Goal: Task Accomplishment & Management: Manage account settings

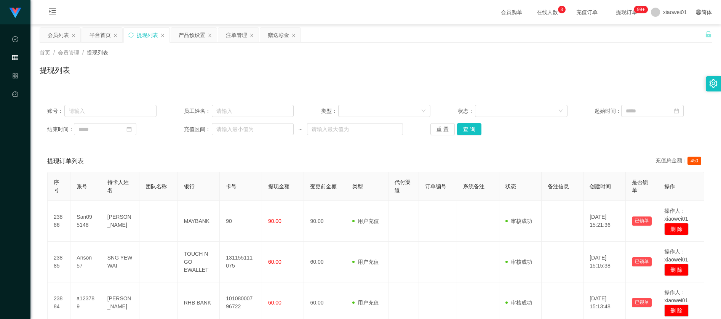
click at [279, 35] on div "赠送彩金" at bounding box center [278, 35] width 21 height 14
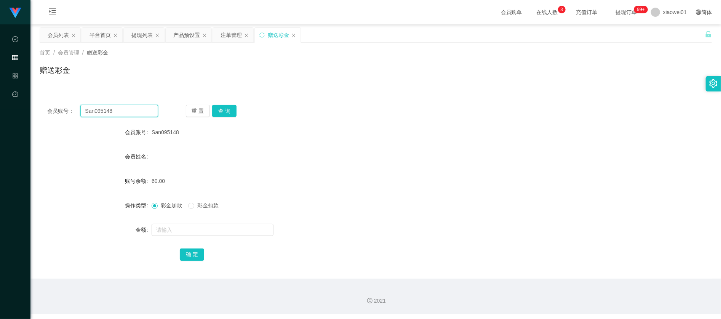
drag, startPoint x: 110, startPoint y: 108, endPoint x: 87, endPoint y: 107, distance: 23.6
click at [12, 108] on section "代理端 数据中心 会员管理 产品管理 平台首页 保存配置 重置配置 整体风格设置 主题色 导航设置 内容区域宽度 定宽 固定Header 固定侧边栏 其他设置…" at bounding box center [360, 157] width 721 height 314
paste input "MoneyYo"
type input "MoneyYo"
click at [225, 110] on button "查 询" at bounding box center [224, 111] width 24 height 12
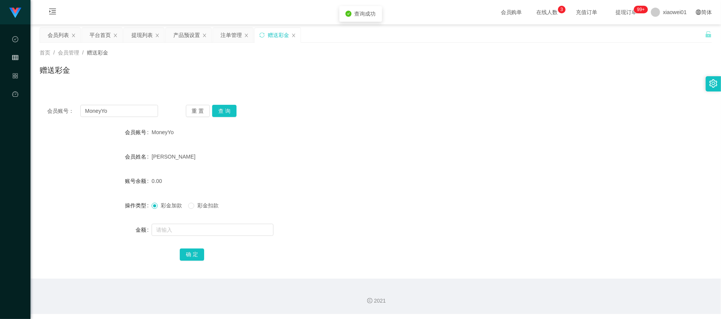
click at [177, 222] on div at bounding box center [347, 229] width 392 height 15
click at [178, 230] on input "text" at bounding box center [212, 229] width 122 height 12
type input "100"
click at [187, 246] on div "确 定" at bounding box center [376, 253] width 392 height 15
click at [187, 249] on button "确 定" at bounding box center [192, 254] width 24 height 12
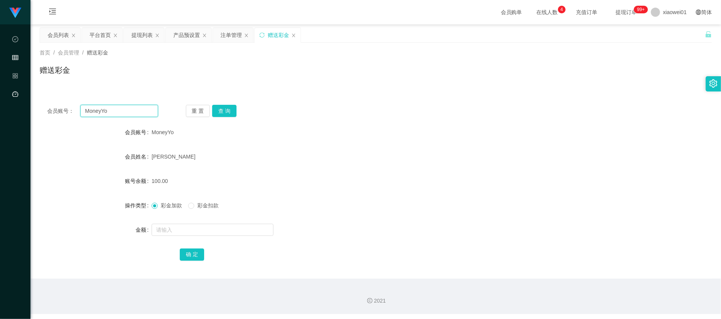
drag, startPoint x: 122, startPoint y: 107, endPoint x: 7, endPoint y: 96, distance: 115.9
click at [8, 96] on section "代理端 数据中心 会员管理 产品管理 平台首页 保存配置 重置配置 整体风格设置 主题色 导航设置 内容区域宽度 定宽 固定Header 固定侧边栏 其他设置…" at bounding box center [360, 157] width 721 height 314
paste input "San095148"
type input "San095148"
click at [228, 115] on button "查 询" at bounding box center [224, 111] width 24 height 12
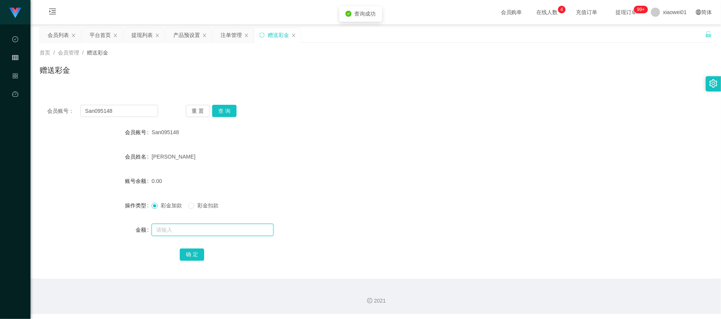
click at [188, 229] on input "text" at bounding box center [212, 229] width 122 height 12
type input "100"
click at [193, 249] on button "确 定" at bounding box center [192, 254] width 24 height 12
click at [386, 153] on div "[PERSON_NAME]" at bounding box center [347, 156] width 392 height 15
drag, startPoint x: 125, startPoint y: 112, endPoint x: -7, endPoint y: 99, distance: 133.1
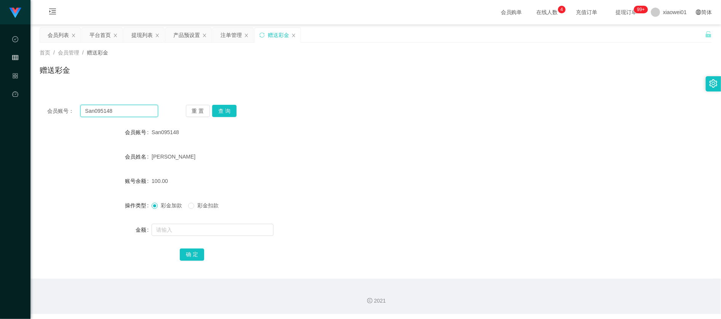
click at [0, 99] on html "代理端 数据中心 会员管理 产品管理 平台首页 保存配置 重置配置 整体风格设置 主题色 导航设置 内容区域宽度 定宽 固定Header 固定侧边栏 其他设置…" at bounding box center [360, 159] width 721 height 319
paste input "Neefooklee88"
type input "Neefooklee888"
drag, startPoint x: 223, startPoint y: 108, endPoint x: 222, endPoint y: 117, distance: 9.1
click at [223, 108] on button "查 询" at bounding box center [224, 111] width 24 height 12
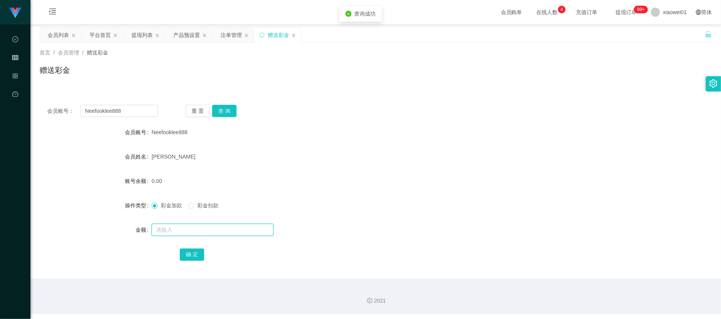
click at [192, 230] on input "text" at bounding box center [212, 229] width 122 height 12
type input "100"
click at [189, 253] on button "确 定" at bounding box center [192, 254] width 24 height 12
click at [416, 149] on div "[PERSON_NAME]" at bounding box center [347, 156] width 392 height 15
click at [224, 34] on div "注单管理" at bounding box center [230, 35] width 21 height 14
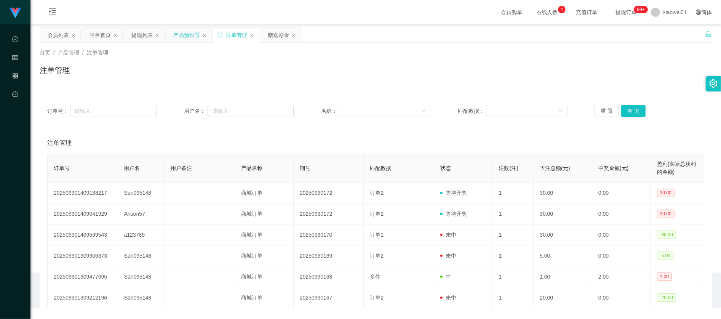
click at [186, 33] on div "产品预设置" at bounding box center [186, 35] width 27 height 14
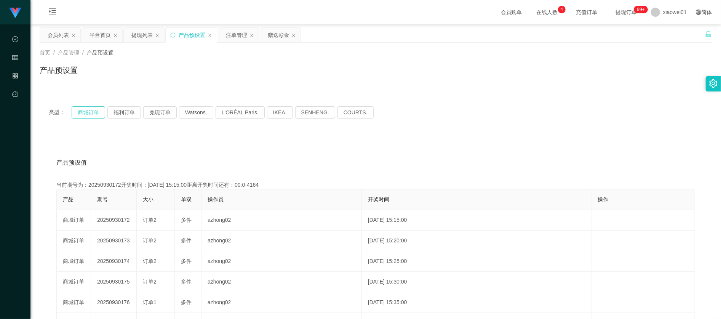
click at [86, 107] on button "商城订单" at bounding box center [88, 112] width 33 height 12
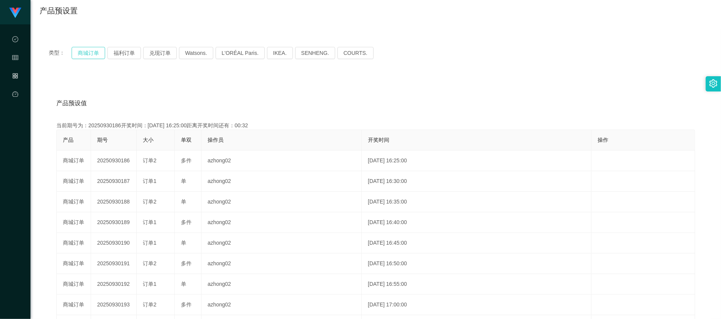
scroll to position [51, 0]
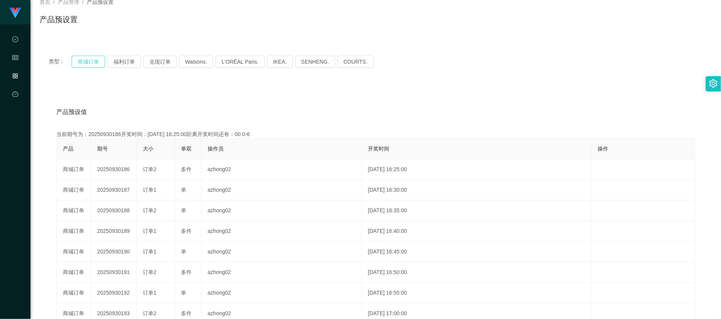
click at [82, 60] on button "商城订单" at bounding box center [88, 62] width 33 height 12
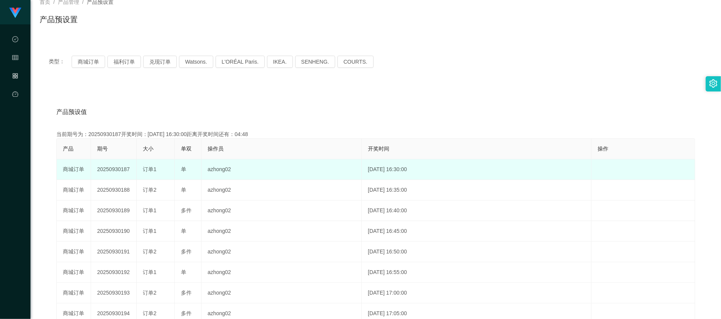
click at [108, 164] on td "20250930187" at bounding box center [114, 169] width 46 height 21
drag, startPoint x: 108, startPoint y: 164, endPoint x: 114, endPoint y: 165, distance: 5.7
click at [110, 164] on td "20250930187" at bounding box center [114, 169] width 46 height 21
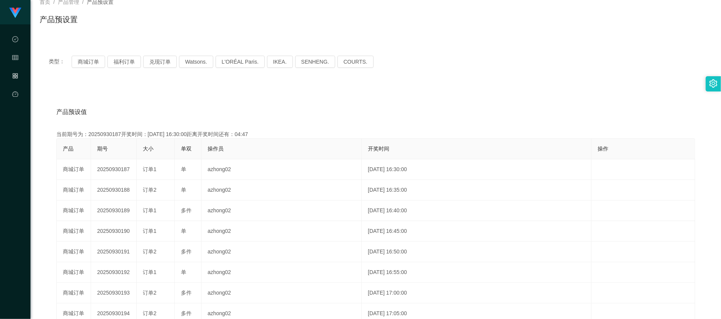
copy td "20250930187"
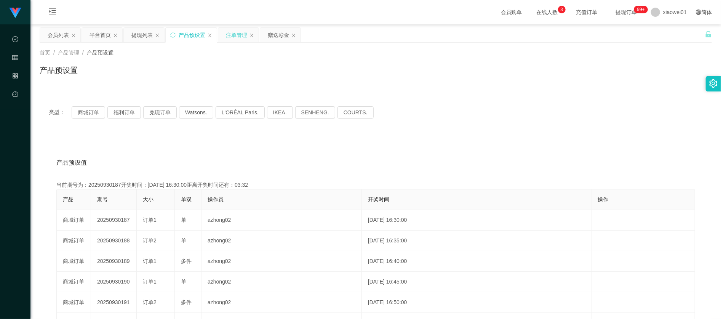
click at [238, 30] on div "注单管理" at bounding box center [236, 35] width 21 height 14
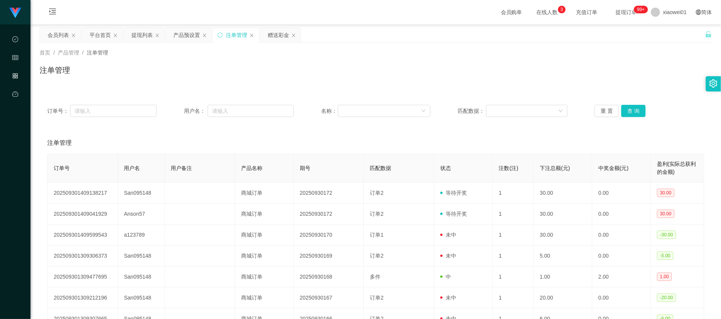
click at [631, 104] on div "订单号： 用户名： 名称： 匹配数据： 重 置 查 询" at bounding box center [376, 110] width 672 height 27
click at [630, 108] on button "查 询" at bounding box center [633, 111] width 24 height 12
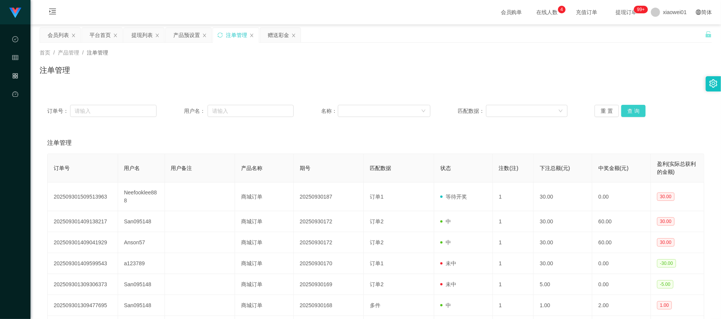
click at [634, 110] on button "查 询" at bounding box center [633, 111] width 24 height 12
click at [634, 112] on div "重 置 查 询" at bounding box center [648, 111] width 109 height 12
click at [272, 32] on div "赠送彩金" at bounding box center [278, 35] width 21 height 14
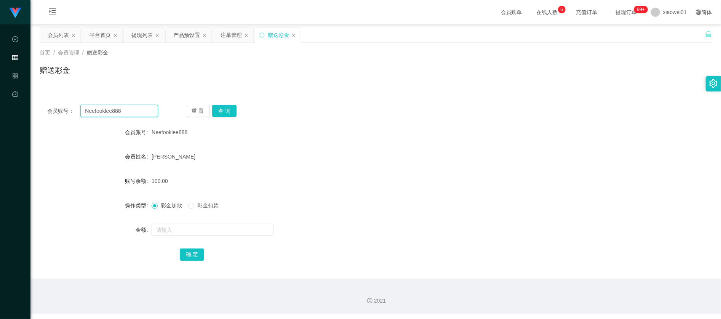
drag, startPoint x: 142, startPoint y: 112, endPoint x: -75, endPoint y: 83, distance: 218.2
click at [0, 83] on html "代理端 数据中心 会员管理 产品管理 平台首页 保存配置 重置配置 整体风格设置 主题色 导航设置 内容区域宽度 定宽 固定Header 固定侧边栏 其他设置…" at bounding box center [360, 159] width 721 height 319
paste input "a123789"
type input "a123789"
click at [226, 115] on button "查 询" at bounding box center [224, 111] width 24 height 12
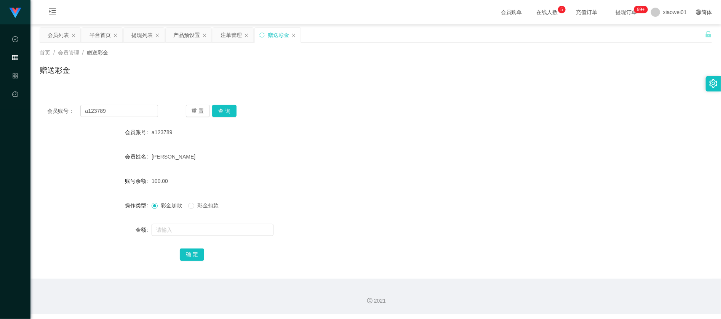
click at [375, 147] on form "会员账号 a123789 会员姓名 [PERSON_NAME] tai long 账号余额 100.00 操作类型 彩金加款 彩金扣款 金额 确 定" at bounding box center [376, 192] width 672 height 137
click at [316, 139] on div "a123789" at bounding box center [347, 131] width 392 height 15
click at [242, 110] on div "重 置 查 询" at bounding box center [241, 111] width 111 height 12
click at [238, 31] on div "注单管理" at bounding box center [230, 35] width 21 height 14
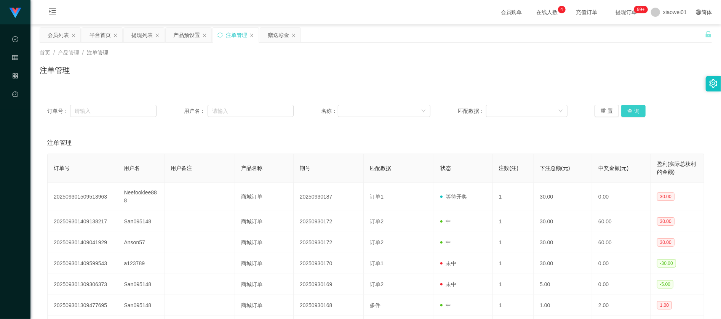
click at [630, 116] on button "查 询" at bounding box center [633, 111] width 24 height 12
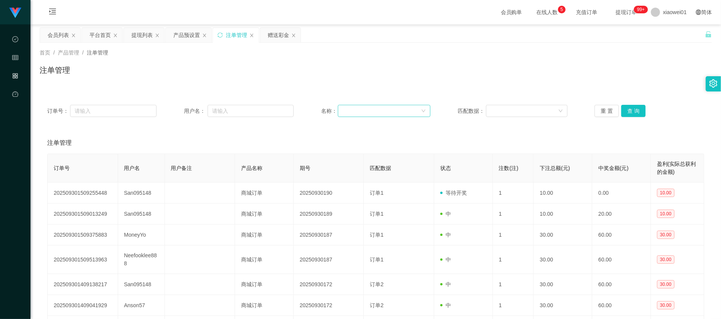
click at [354, 105] on div at bounding box center [381, 110] width 78 height 11
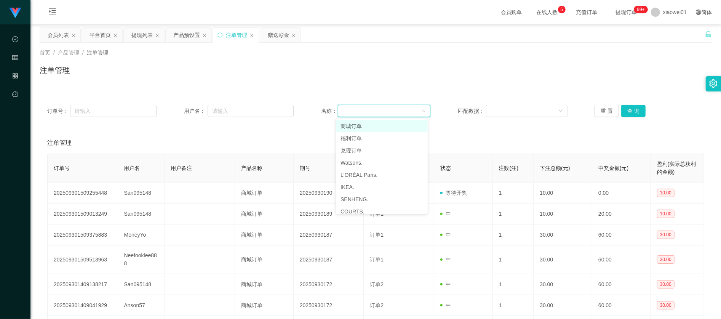
drag, startPoint x: 280, startPoint y: 78, endPoint x: 247, endPoint y: 74, distance: 33.4
click at [279, 78] on div "注单管理" at bounding box center [376, 73] width 672 height 18
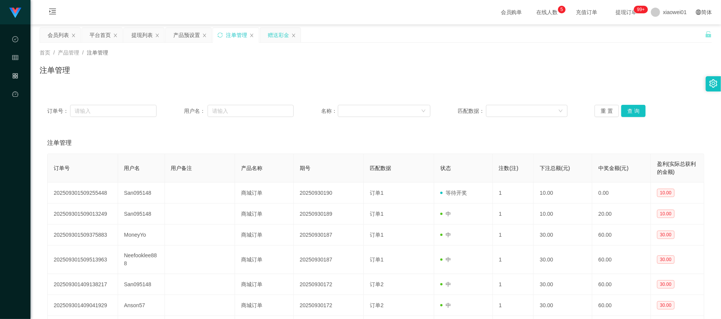
click at [278, 37] on div "赠送彩金" at bounding box center [278, 35] width 21 height 14
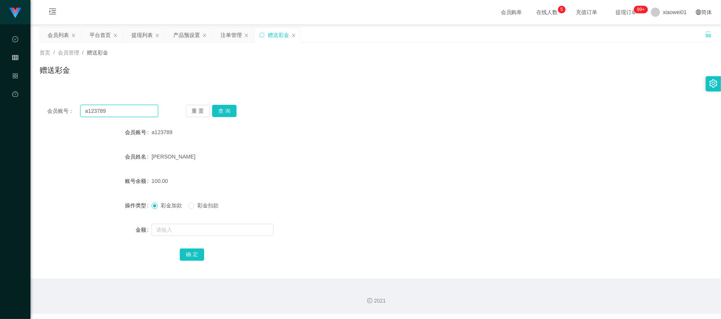
drag, startPoint x: 145, startPoint y: 105, endPoint x: -36, endPoint y: 99, distance: 180.9
click at [0, 99] on html "代理端 数据中心 会员管理 产品管理 平台首页 保存配置 重置配置 整体风格设置 主题色 导航设置 内容区域宽度 定宽 固定Header 固定侧边栏 其他设置…" at bounding box center [360, 159] width 721 height 319
paste input "San095148"
type input "San095148"
click at [237, 110] on div "重 置 查 询" at bounding box center [241, 111] width 111 height 12
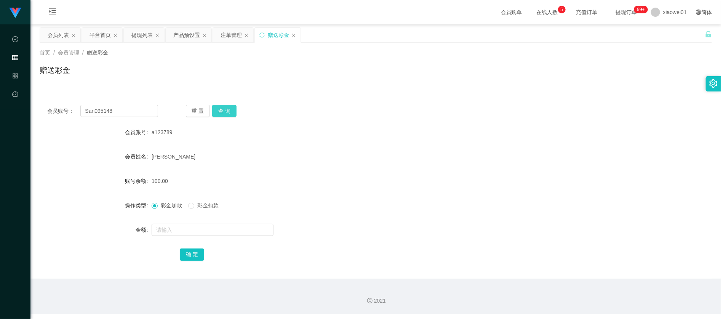
click at [230, 108] on button "查 询" at bounding box center [224, 111] width 24 height 12
click at [384, 128] on div "San095148" at bounding box center [347, 131] width 392 height 15
click at [277, 32] on div "赠送彩金" at bounding box center [278, 35] width 21 height 14
click at [227, 33] on div "注单管理" at bounding box center [230, 35] width 21 height 14
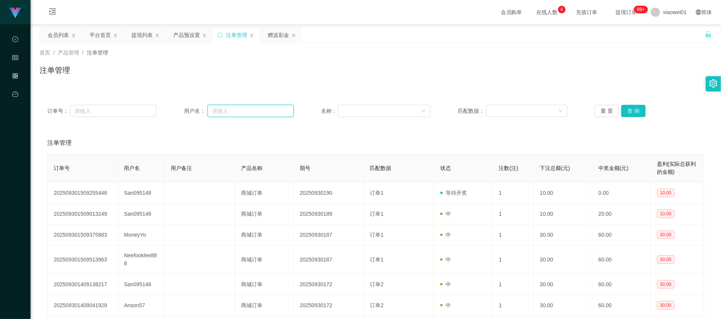
click at [260, 116] on input "text" at bounding box center [250, 111] width 86 height 12
click at [626, 115] on button "查 询" at bounding box center [633, 111] width 24 height 12
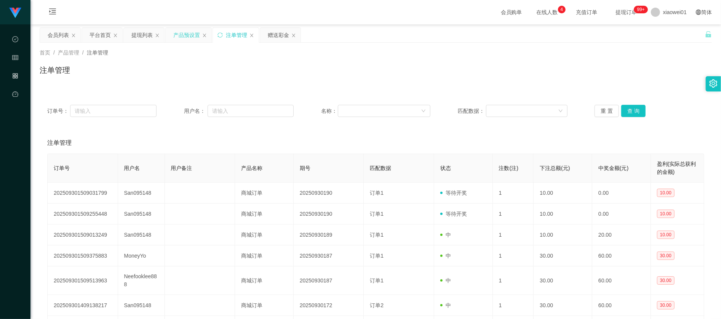
click at [182, 35] on div "产品预设置" at bounding box center [186, 35] width 27 height 14
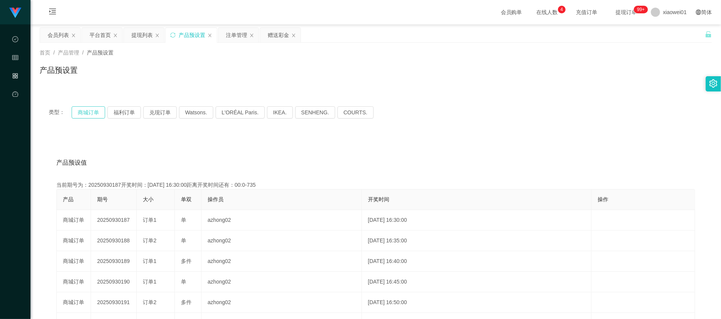
click at [97, 113] on button "商城订单" at bounding box center [88, 112] width 33 height 12
click at [283, 35] on div "赠送彩金" at bounding box center [278, 35] width 21 height 14
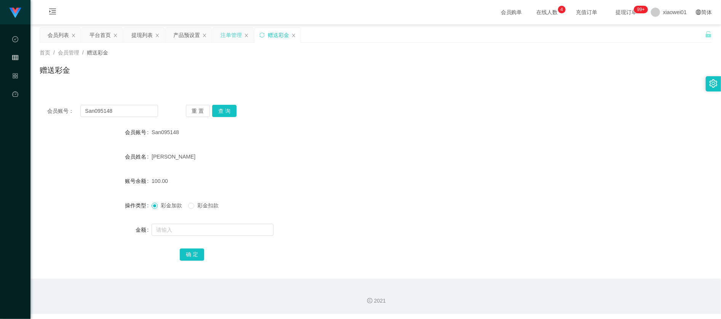
click at [226, 32] on div "注单管理" at bounding box center [230, 35] width 21 height 14
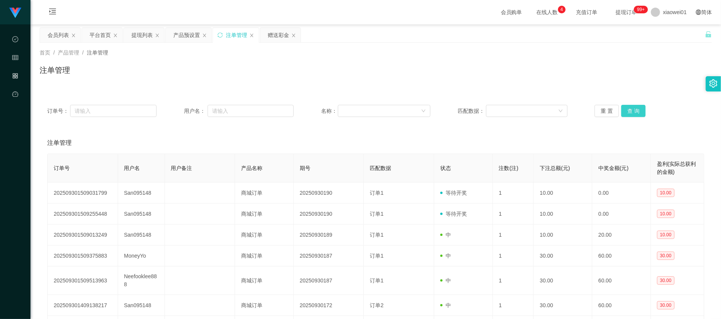
click at [623, 111] on button "查 询" at bounding box center [633, 111] width 24 height 12
click at [631, 115] on button "查 询" at bounding box center [633, 111] width 24 height 12
click at [279, 34] on div "赠送彩金" at bounding box center [278, 35] width 21 height 14
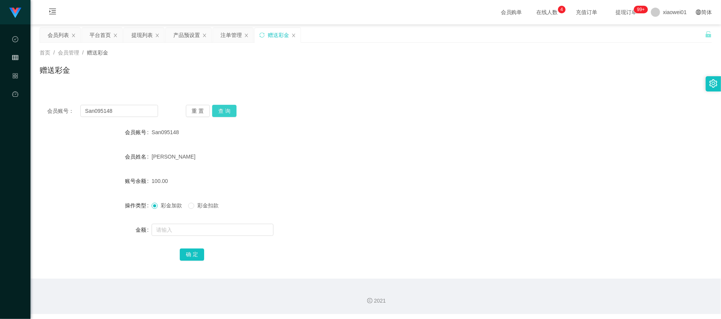
click at [231, 110] on button "查 询" at bounding box center [224, 111] width 24 height 12
click at [297, 148] on form "会员账号 San095148 会员姓名 [PERSON_NAME] san 账号余额 90.00 操作类型 彩金加款 彩金扣款 金额 确 定" at bounding box center [376, 192] width 672 height 137
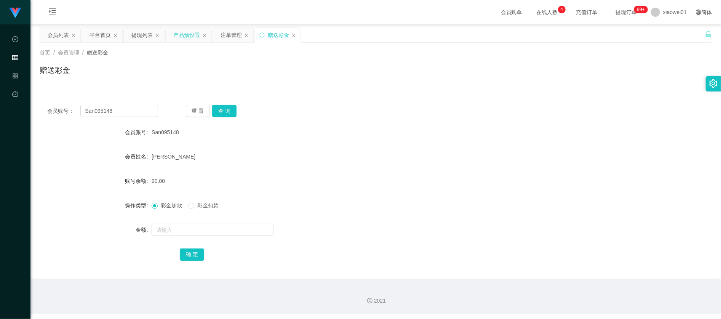
click at [187, 38] on div "产品预设置" at bounding box center [186, 35] width 27 height 14
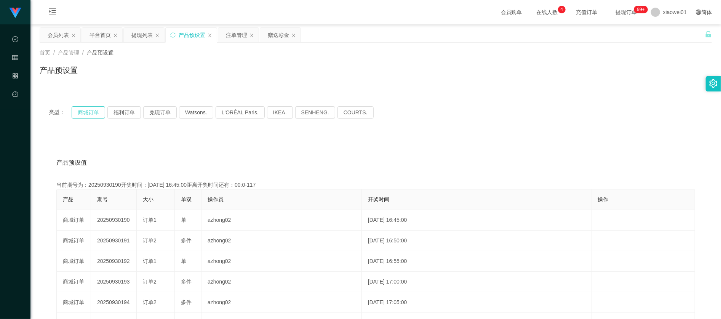
click at [89, 112] on button "商城订单" at bounding box center [88, 112] width 33 height 12
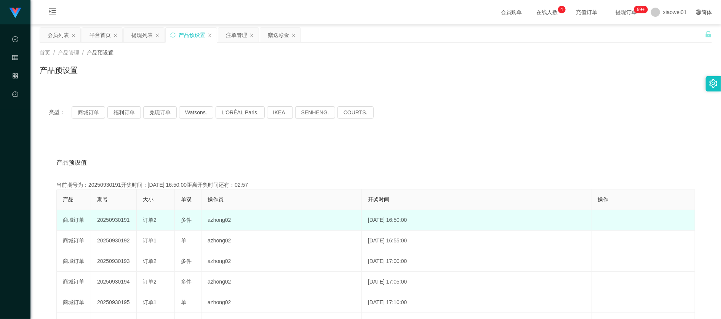
click at [116, 223] on td "20250930191" at bounding box center [114, 220] width 46 height 21
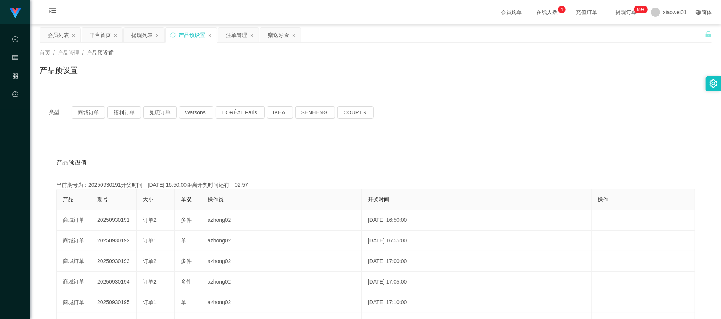
copy td "20250930191"
click at [238, 28] on div "注单管理" at bounding box center [236, 35] width 21 height 14
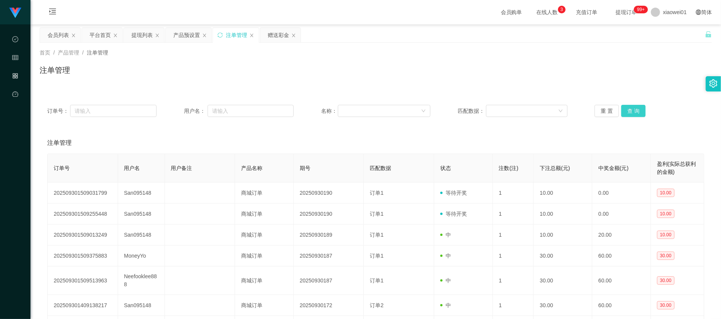
click at [631, 115] on button "查 询" at bounding box center [633, 111] width 24 height 12
click at [132, 33] on div "提现列表" at bounding box center [141, 35] width 21 height 14
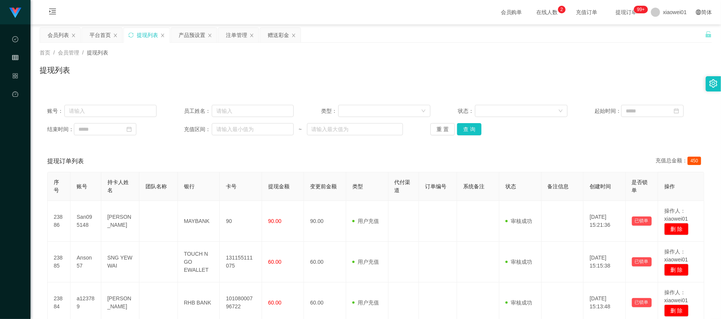
click at [465, 122] on div "账号： 员工姓名： 类型： 状态： 起始时间： 结束时间： 充值区间： ~ 重 置 查 询" at bounding box center [376, 120] width 672 height 46
click at [466, 124] on button "查 询" at bounding box center [469, 129] width 24 height 12
click at [472, 124] on button "查 询" at bounding box center [469, 129] width 24 height 12
click at [465, 127] on button "查 询" at bounding box center [469, 129] width 24 height 12
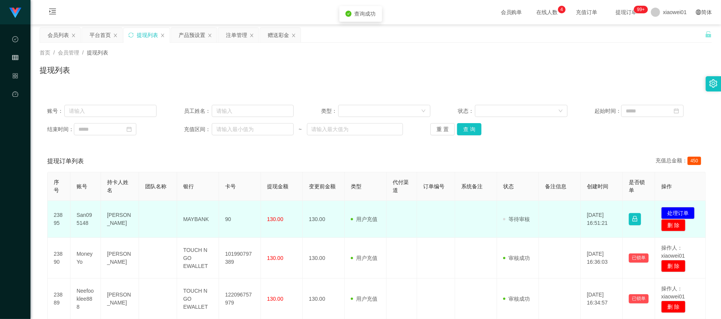
click at [199, 222] on td "MAYBANK" at bounding box center [198, 219] width 42 height 37
copy td "MAYBANK"
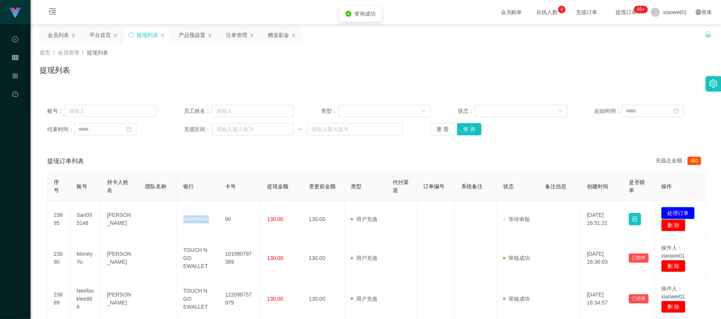
click at [682, 215] on button "处理订单" at bounding box center [677, 213] width 33 height 12
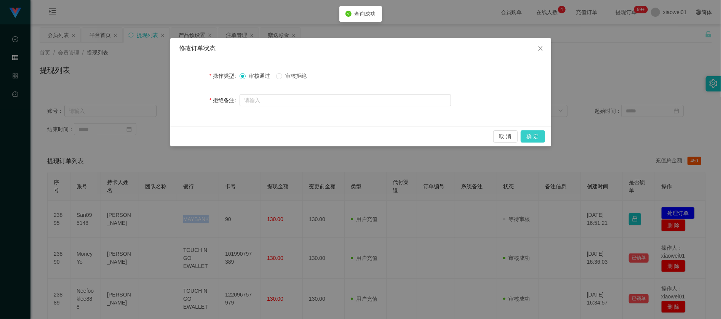
click at [536, 131] on button "确 定" at bounding box center [532, 136] width 24 height 12
